Goal: Check status

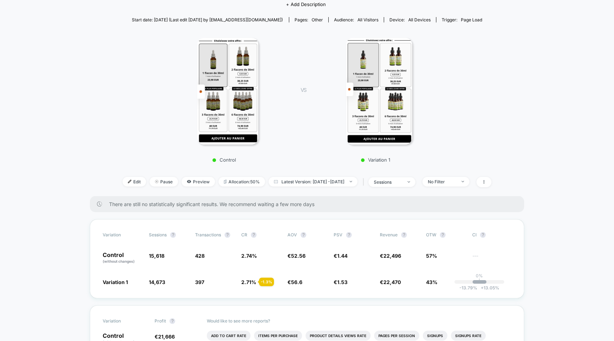
scroll to position [87, 0]
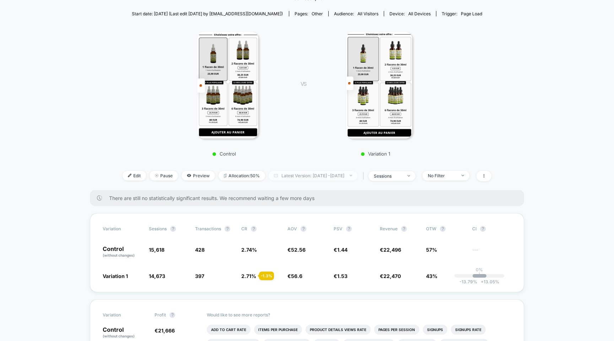
click at [291, 175] on span "Latest Version: [DATE] - [DATE]" at bounding box center [313, 176] width 89 height 10
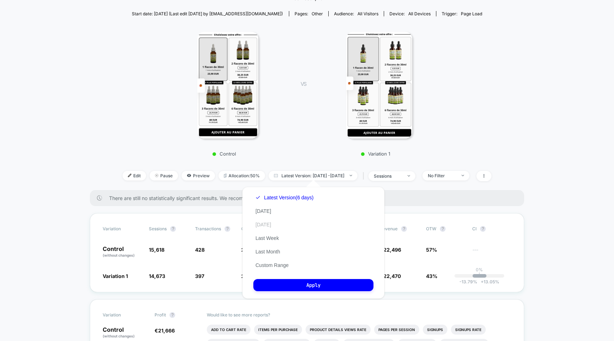
click at [262, 227] on button "[DATE]" at bounding box center [264, 224] width 20 height 6
click at [291, 289] on button "Apply" at bounding box center [314, 285] width 120 height 12
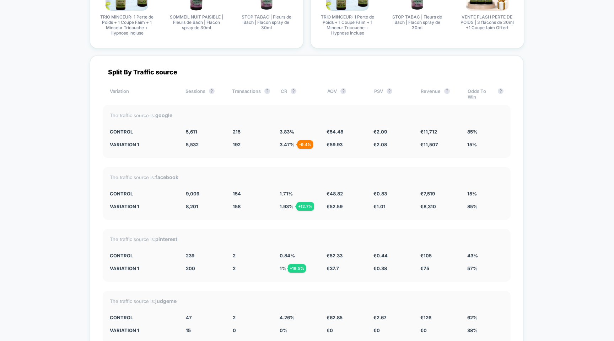
scroll to position [1432, 0]
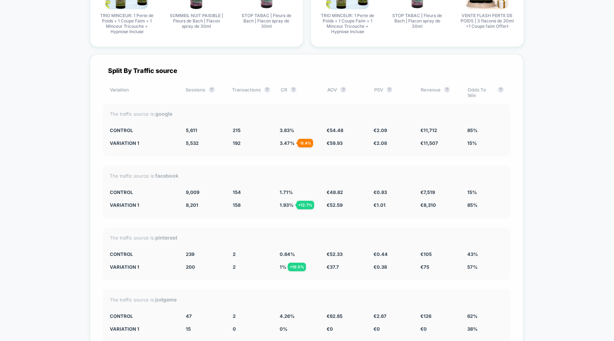
drag, startPoint x: 278, startPoint y: 181, endPoint x: 341, endPoint y: 199, distance: 65.5
click at [341, 199] on div "The traffic source is: facebook CONTROL 9,009 154 1.71 % € 48.82 € 0.83 € 7,519…" at bounding box center [307, 191] width 408 height 53
drag, startPoint x: 348, startPoint y: 195, endPoint x: 257, endPoint y: 177, distance: 92.8
click at [257, 177] on div "The traffic source is: facebook CONTROL 9,009 154 1.71 % € 48.82 € 0.83 € 7,519…" at bounding box center [307, 191] width 408 height 53
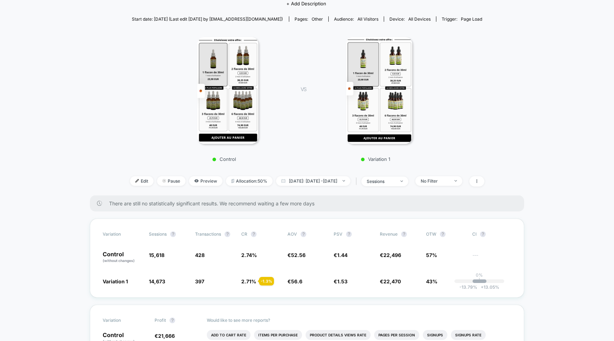
scroll to position [78, 0]
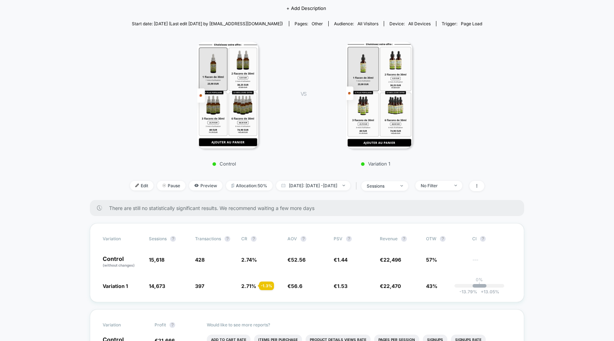
click at [375, 86] on img at bounding box center [379, 95] width 66 height 107
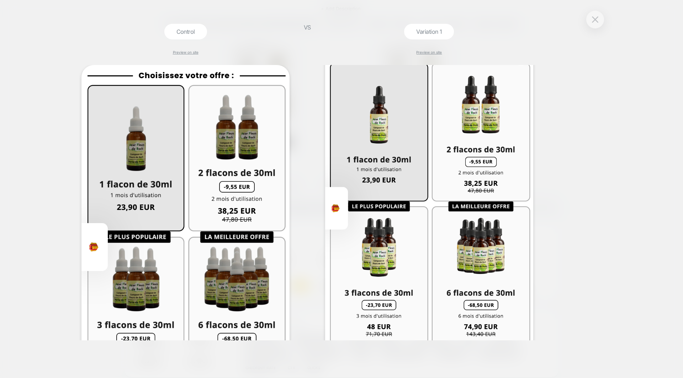
scroll to position [17, 0]
